Goal: Find specific page/section: Find specific page/section

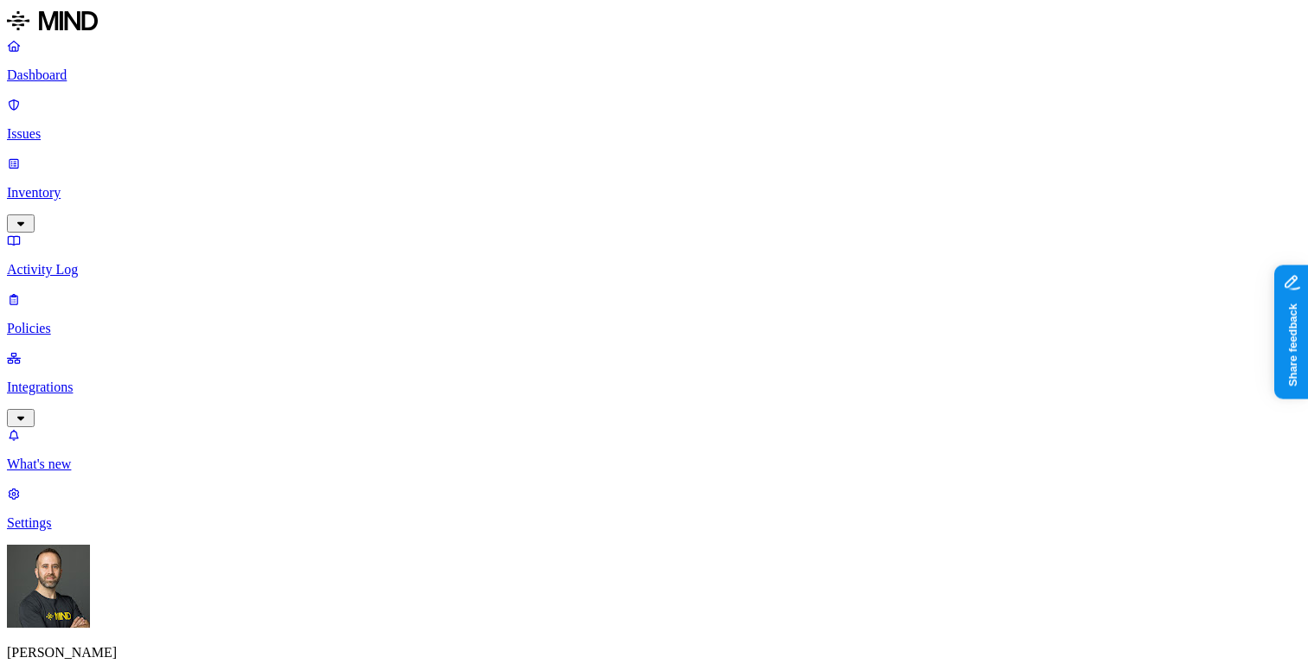
click at [131, 185] on p "Inventory" at bounding box center [654, 193] width 1294 height 16
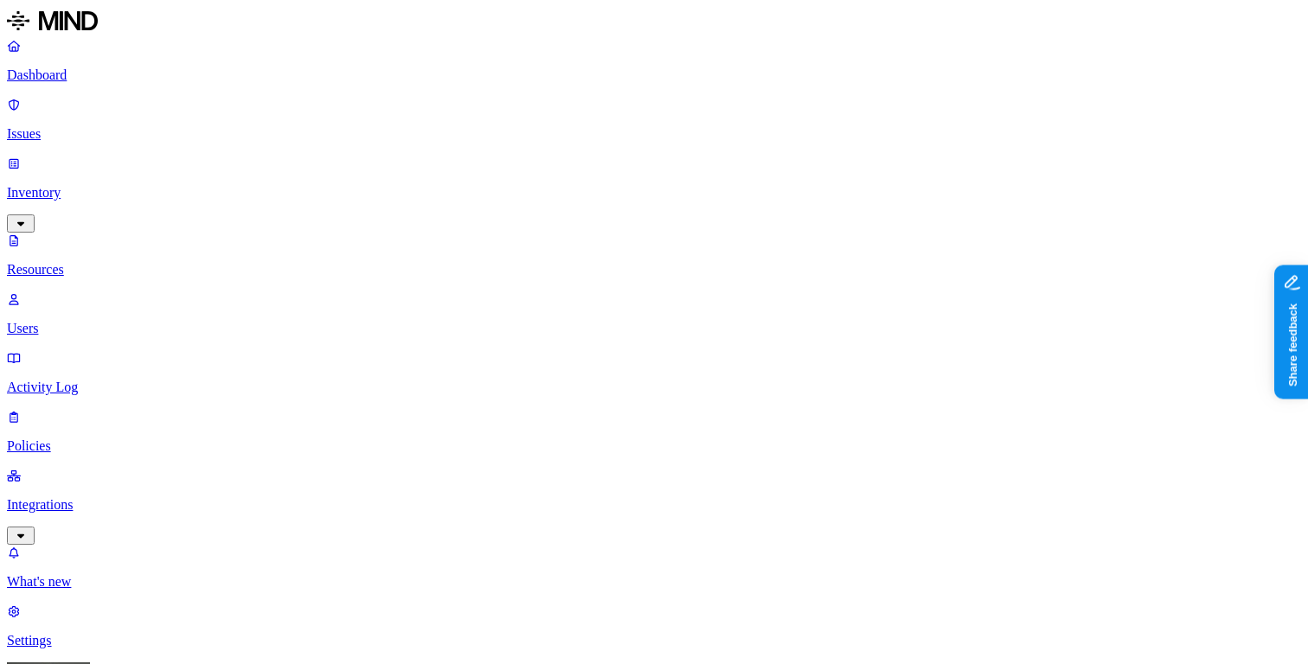
click at [136, 80] on p "Dashboard" at bounding box center [654, 75] width 1294 height 16
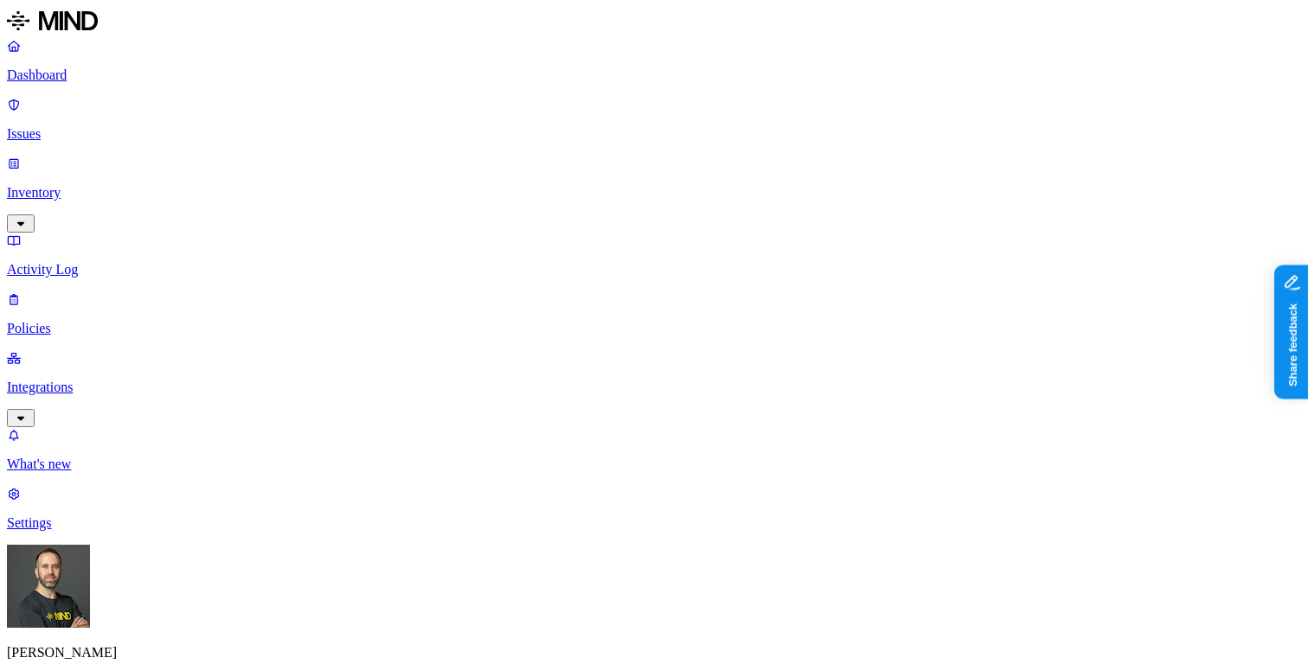
click at [110, 185] on p "Inventory" at bounding box center [654, 193] width 1294 height 16
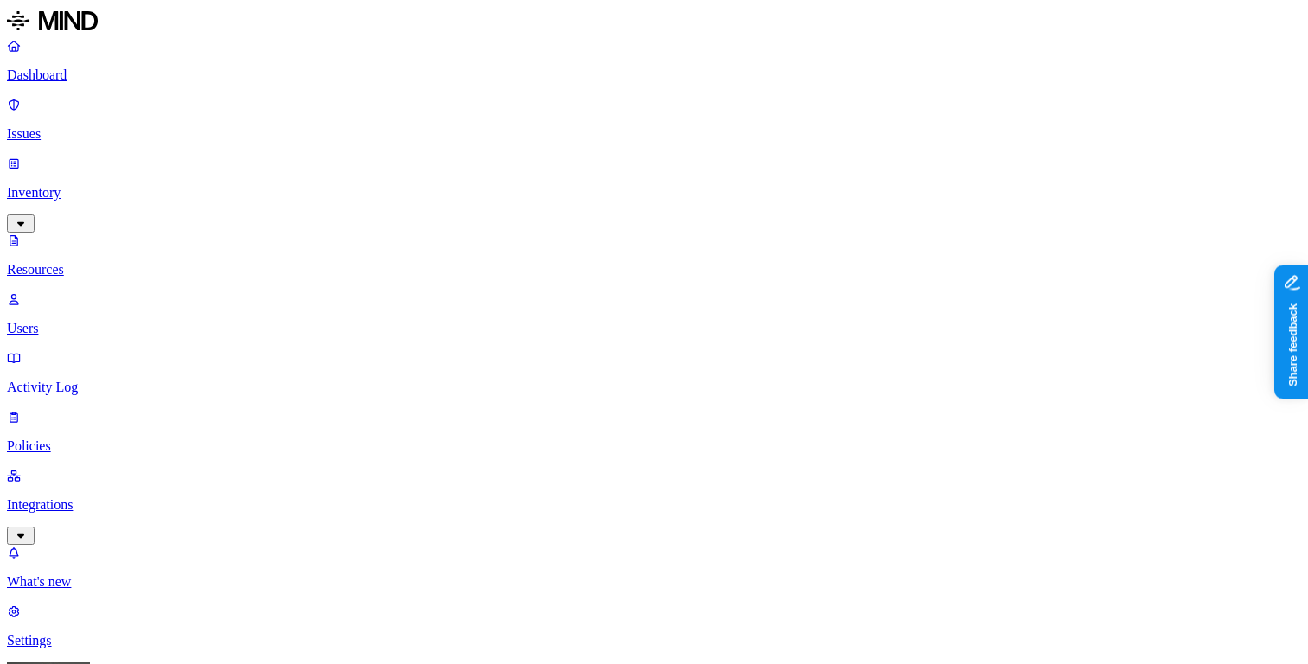
click at [111, 80] on p "Dashboard" at bounding box center [654, 75] width 1294 height 16
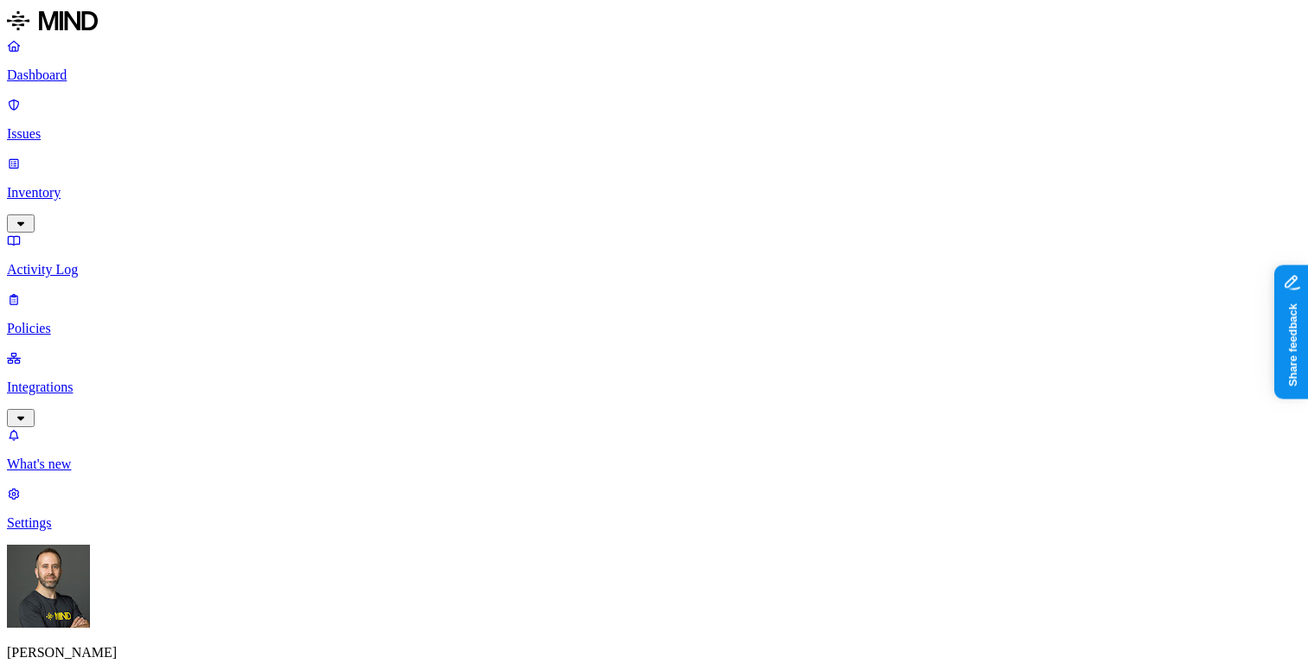
click at [132, 185] on p "Inventory" at bounding box center [654, 193] width 1294 height 16
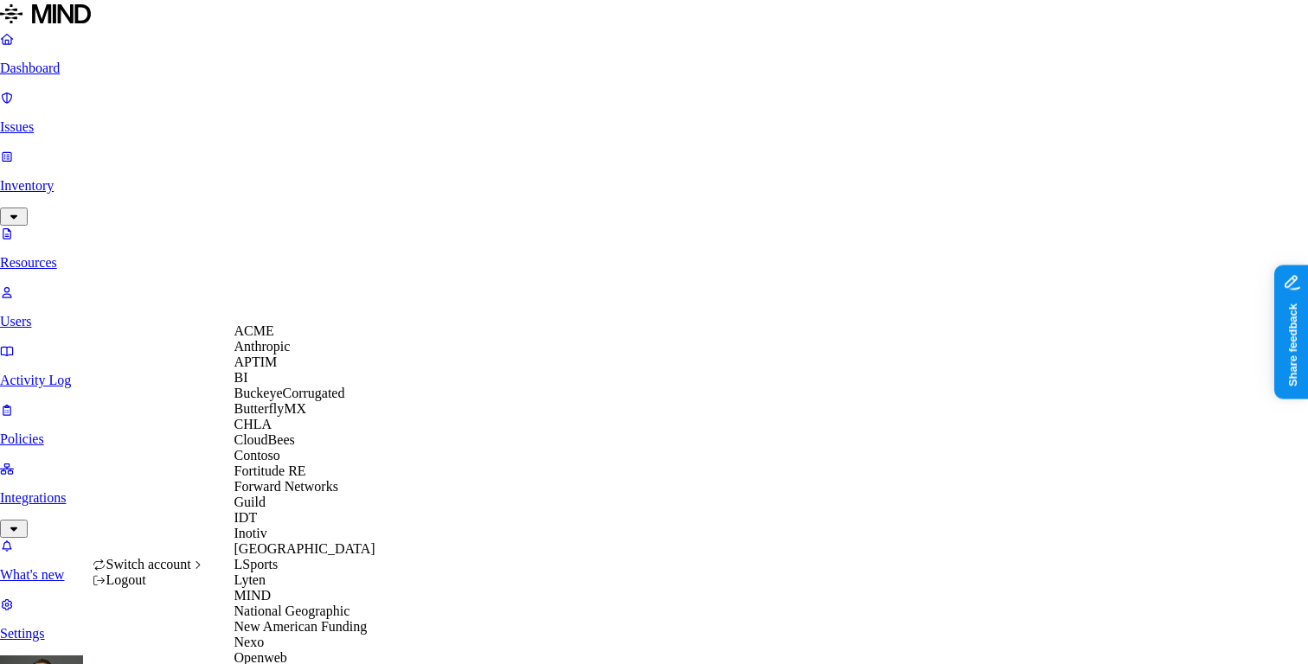
scroll to position [642, 0]
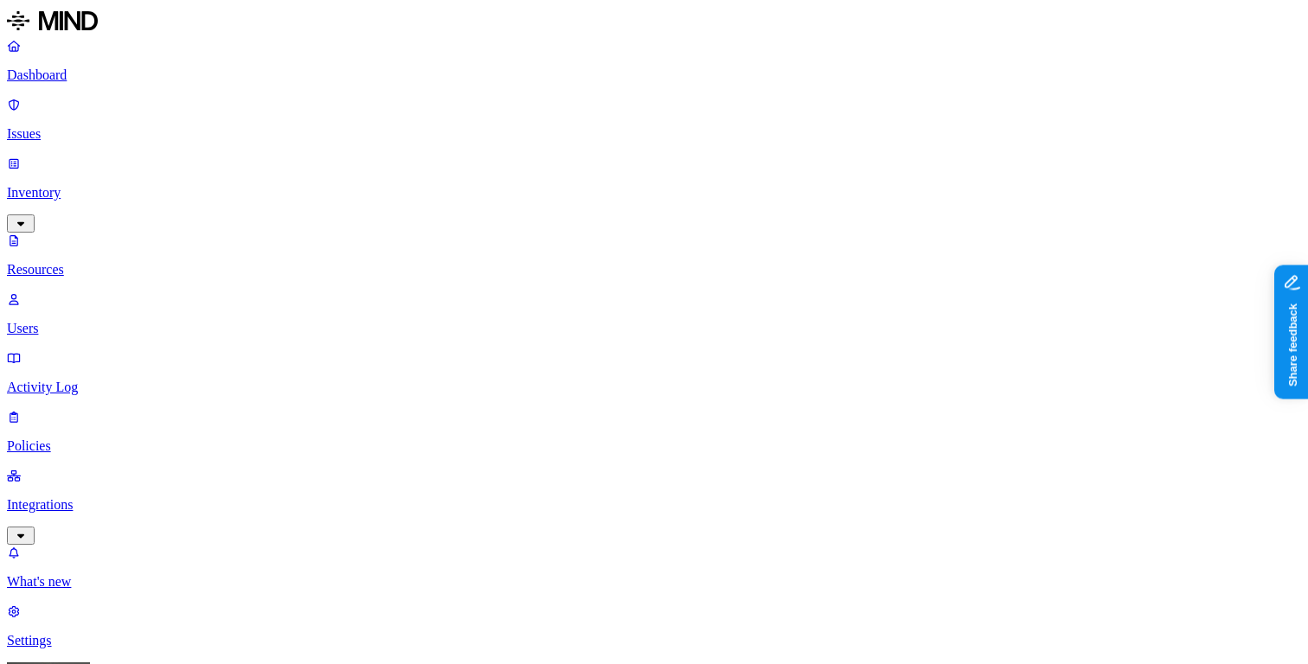
click at [515, 241] on button "button" at bounding box center [522, 243] width 14 height 5
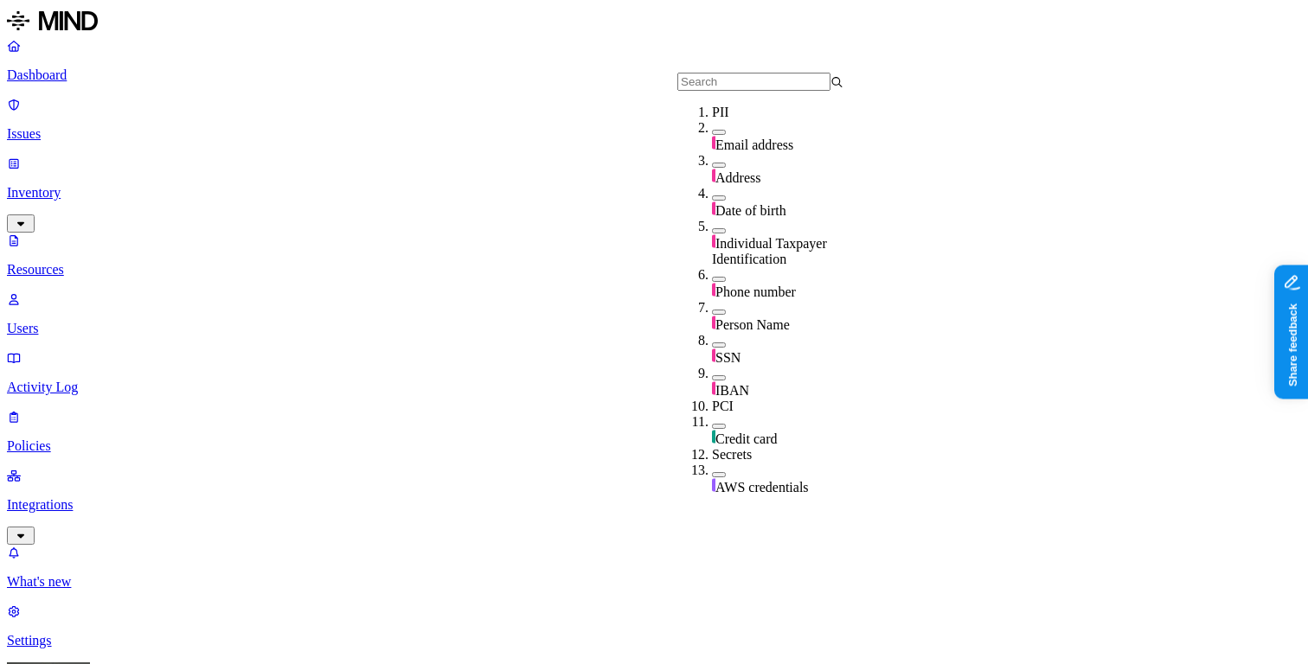
scroll to position [600, 0]
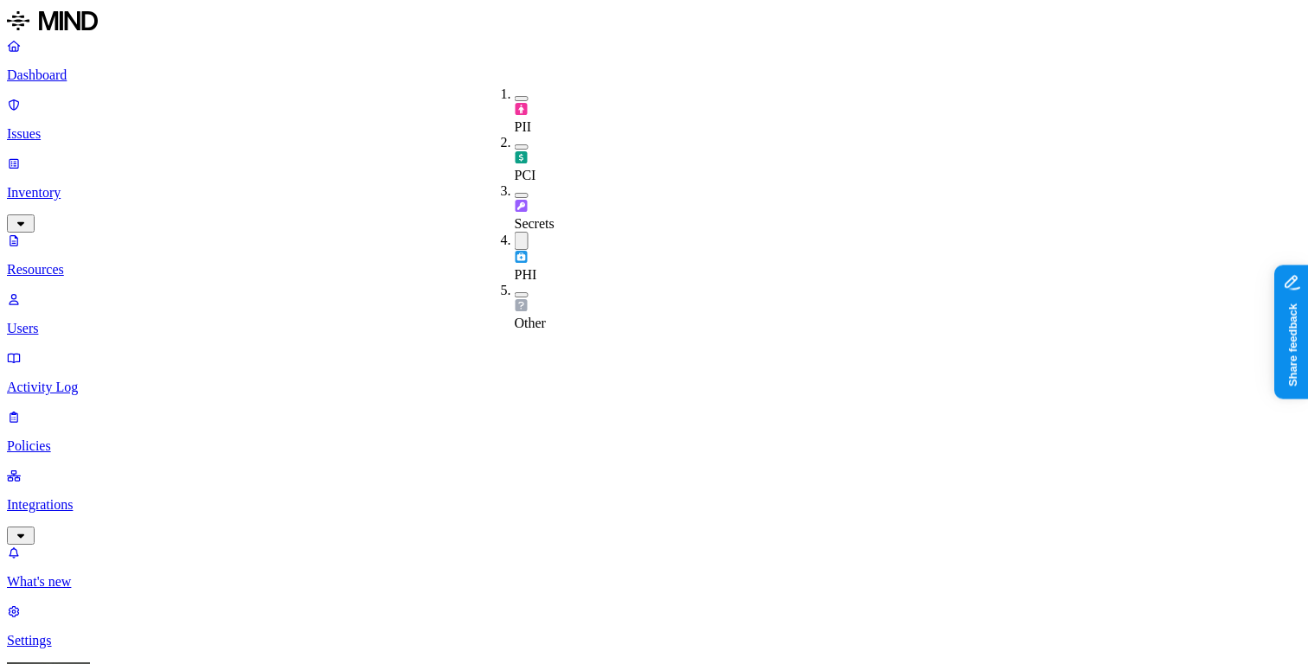
click at [515, 232] on button "button" at bounding box center [522, 241] width 14 height 18
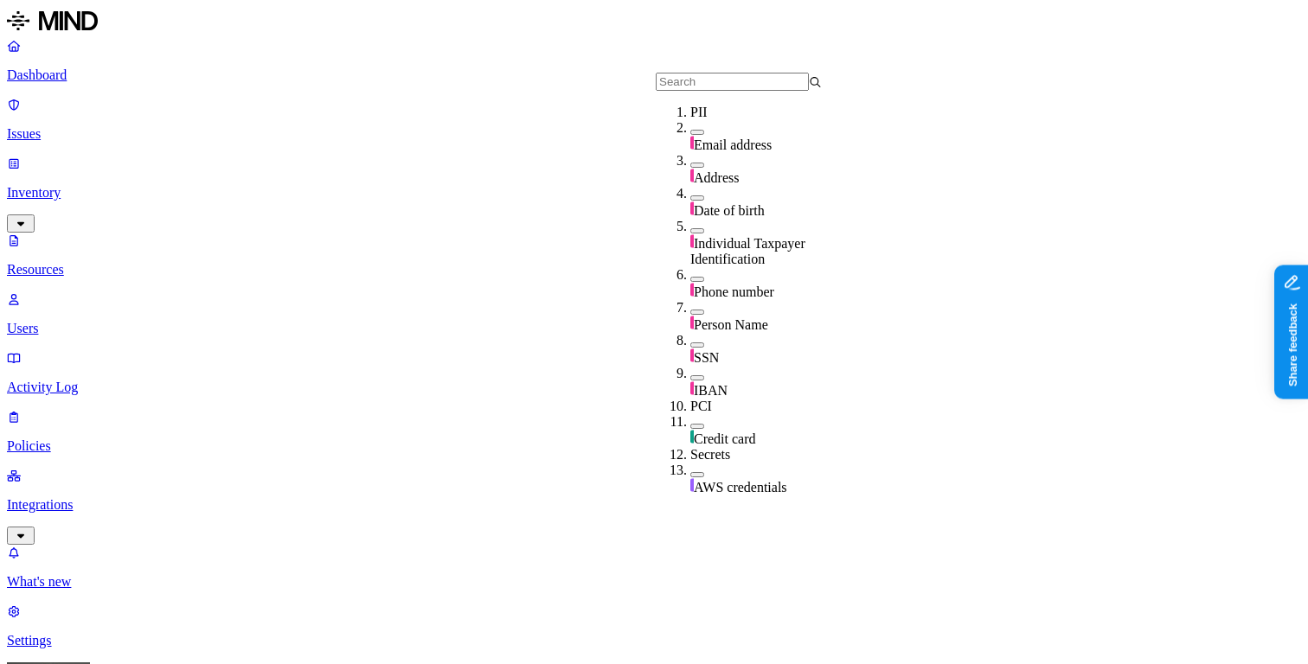
scroll to position [600, 0]
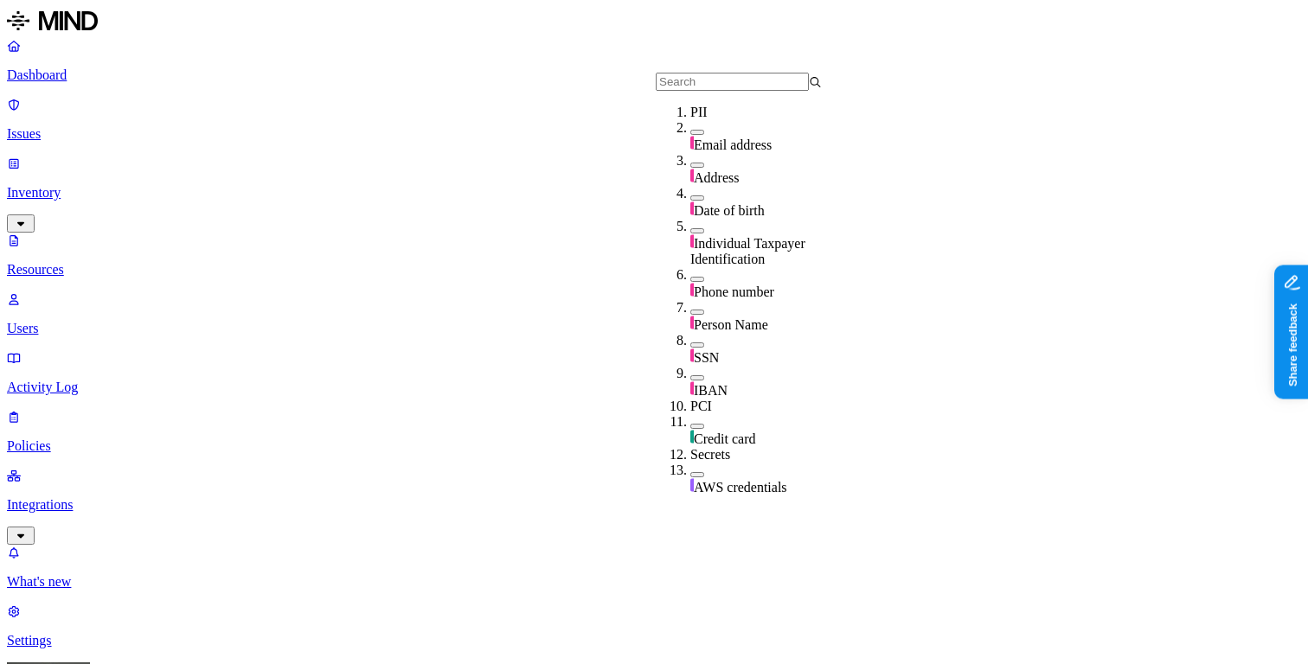
scroll to position [600, 0]
